Goal: Task Accomplishment & Management: Use online tool/utility

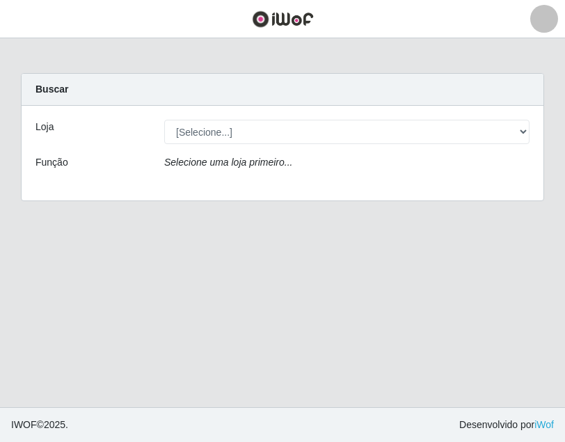
select select "259"
click at [164, 120] on select "[Selecione...] BL Importadora" at bounding box center [347, 132] width 366 height 24
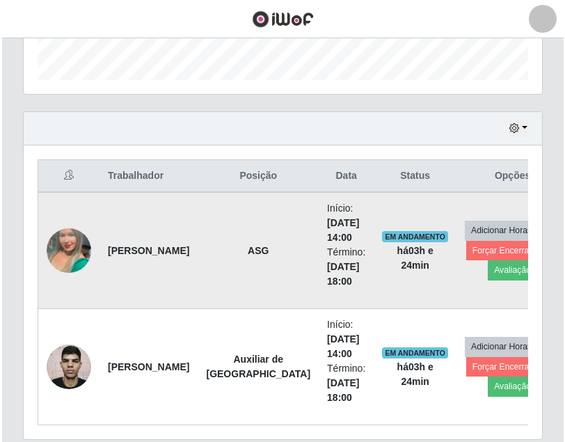
scroll to position [467, 0]
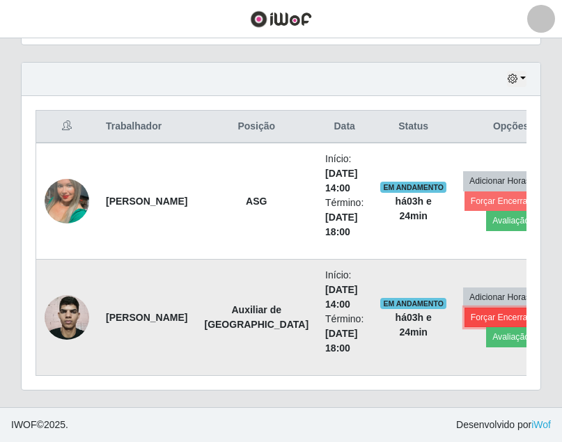
click at [464, 317] on button "Forçar Encerramento" at bounding box center [510, 317] width 93 height 19
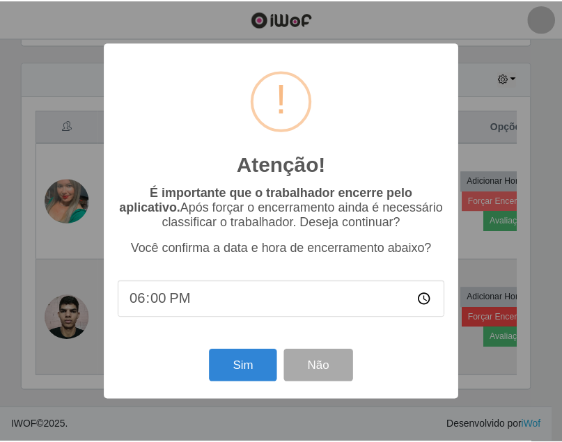
scroll to position [289, 512]
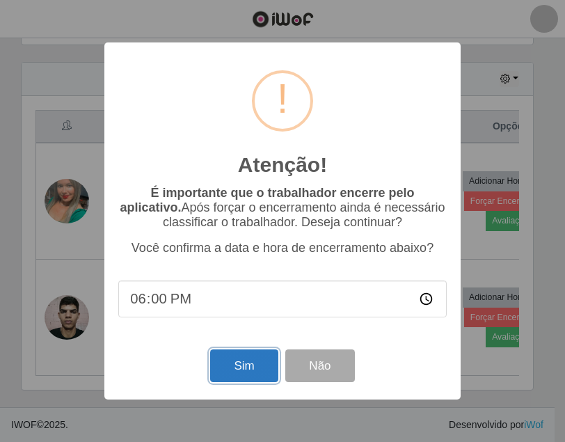
click at [253, 356] on button "Sim" at bounding box center [244, 366] width 68 height 33
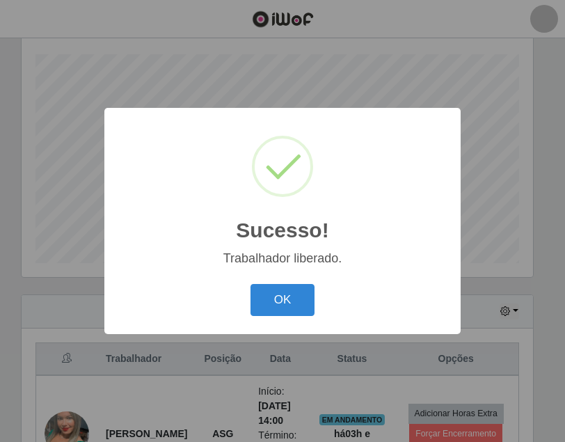
click at [317, 293] on div "OK Cancel" at bounding box center [282, 300] width 329 height 40
click at [311, 295] on button "OK" at bounding box center [283, 300] width 65 height 33
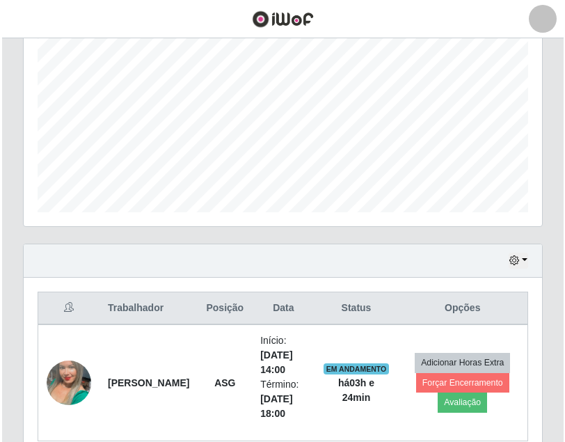
scroll to position [351, 0]
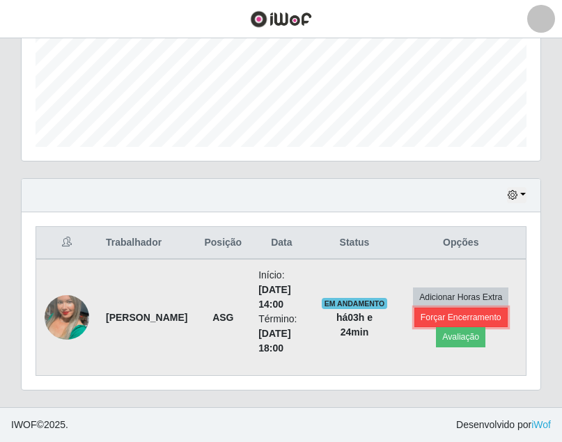
click at [419, 310] on button "Forçar Encerramento" at bounding box center [460, 317] width 93 height 19
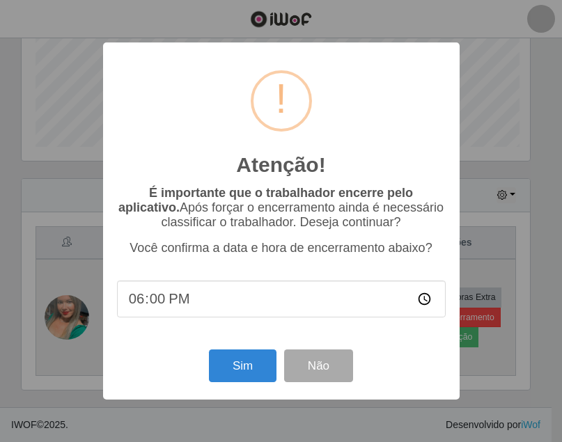
scroll to position [289, 512]
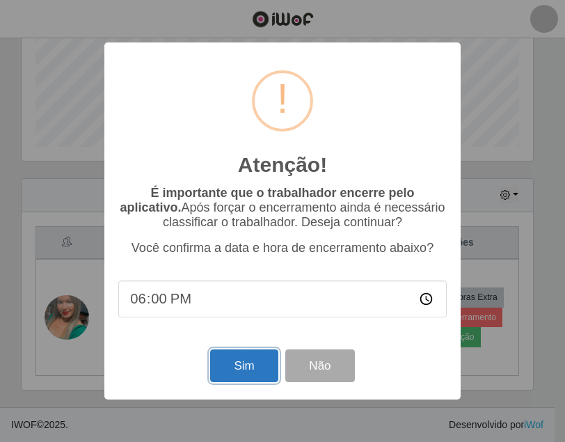
click at [214, 368] on button "Sim" at bounding box center [244, 366] width 68 height 33
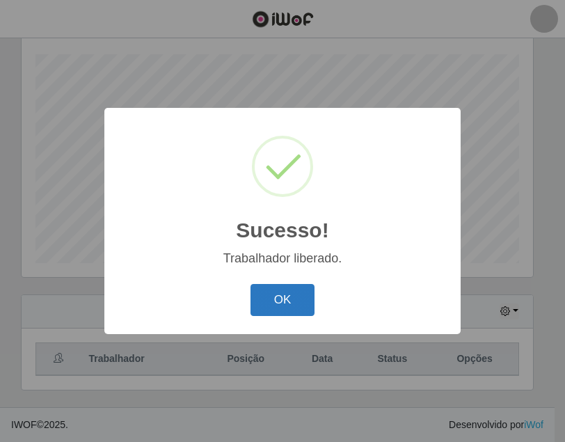
click at [288, 301] on button "OK" at bounding box center [283, 300] width 65 height 33
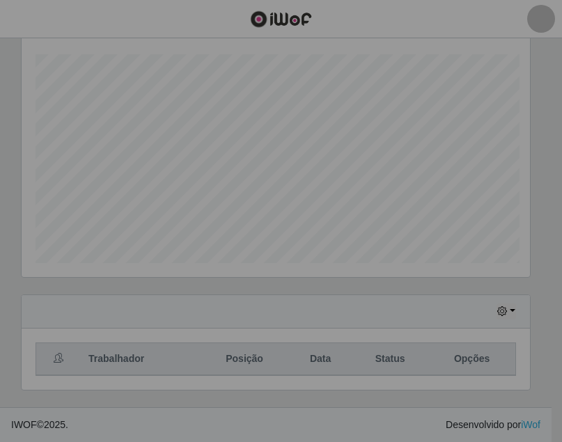
scroll to position [289, 519]
